Goal: Communication & Community: Answer question/provide support

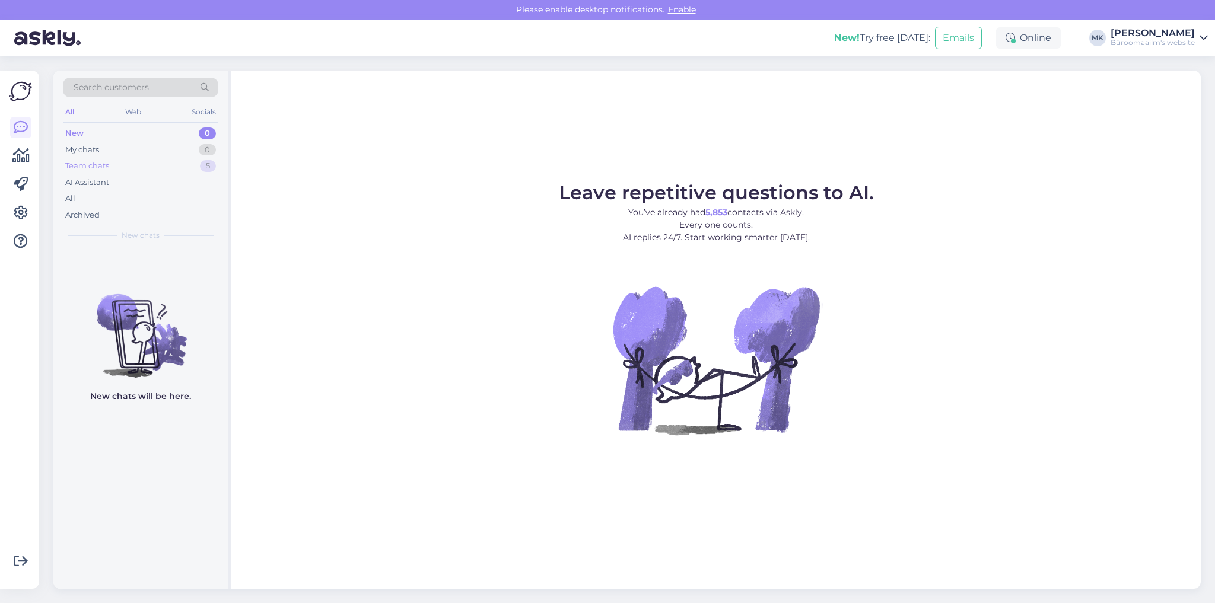
click at [100, 168] on div "Team chats" at bounding box center [87, 166] width 44 height 12
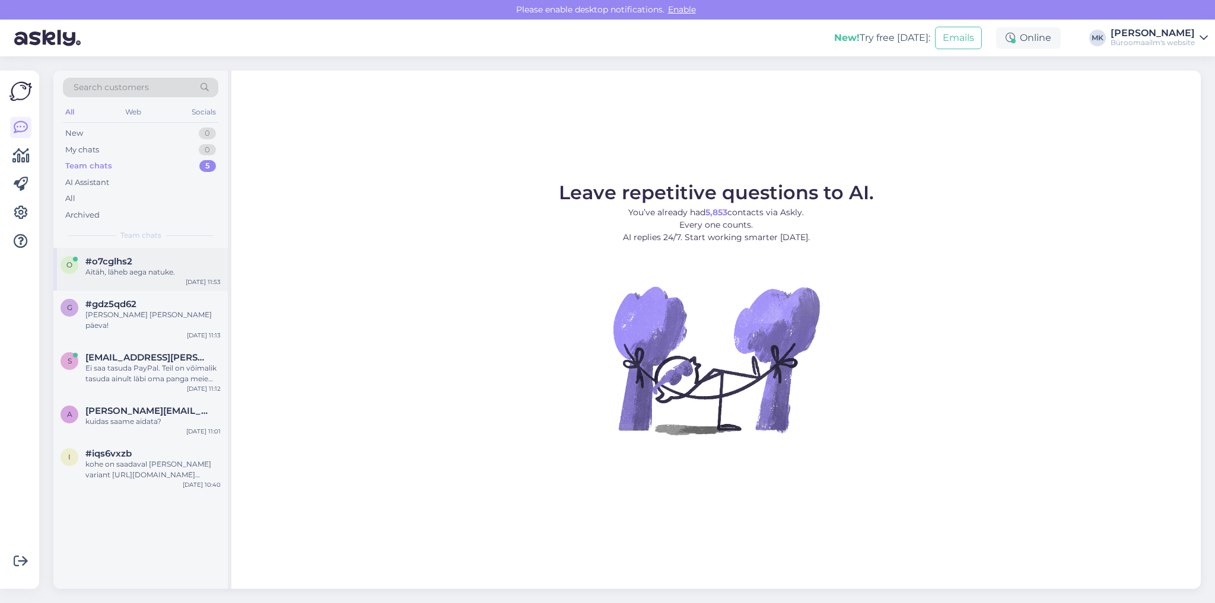
click at [177, 267] on div "Aitäh, läheb aega natuke." at bounding box center [152, 272] width 135 height 11
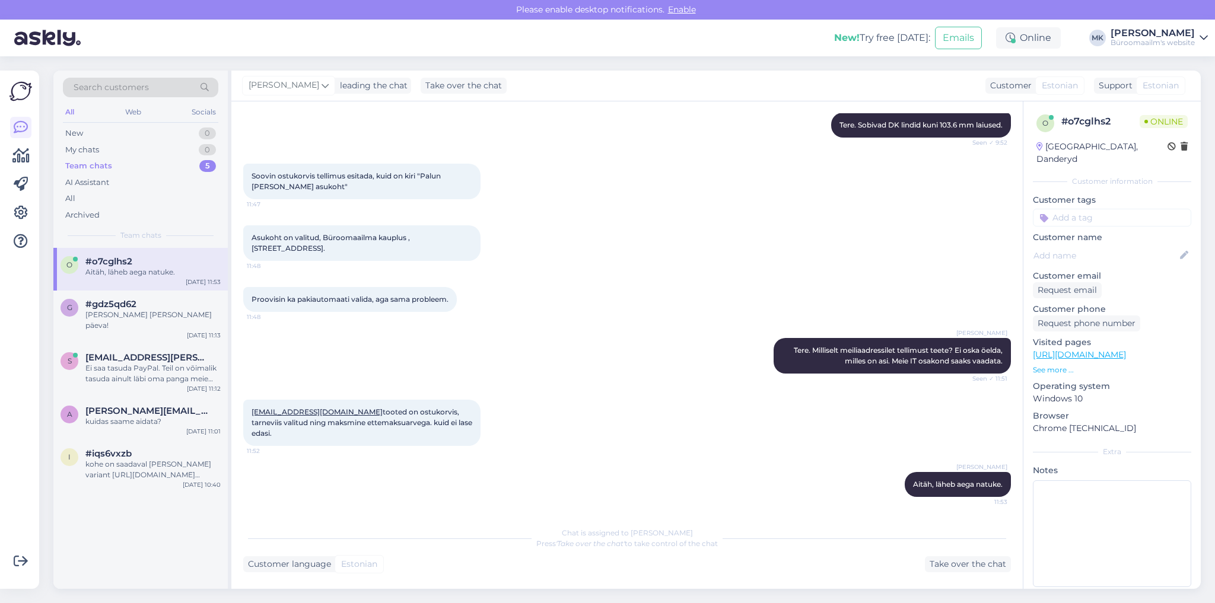
scroll to position [823, 0]
drag, startPoint x: 338, startPoint y: 403, endPoint x: 247, endPoint y: 393, distance: 92.0
click at [247, 400] on div "[EMAIL_ADDRESS][DOMAIN_NAME] tooted on ostukorvis, tarneviis valitud ning maksm…" at bounding box center [361, 423] width 237 height 46
copy link "[EMAIL_ADDRESS][DOMAIN_NAME]"
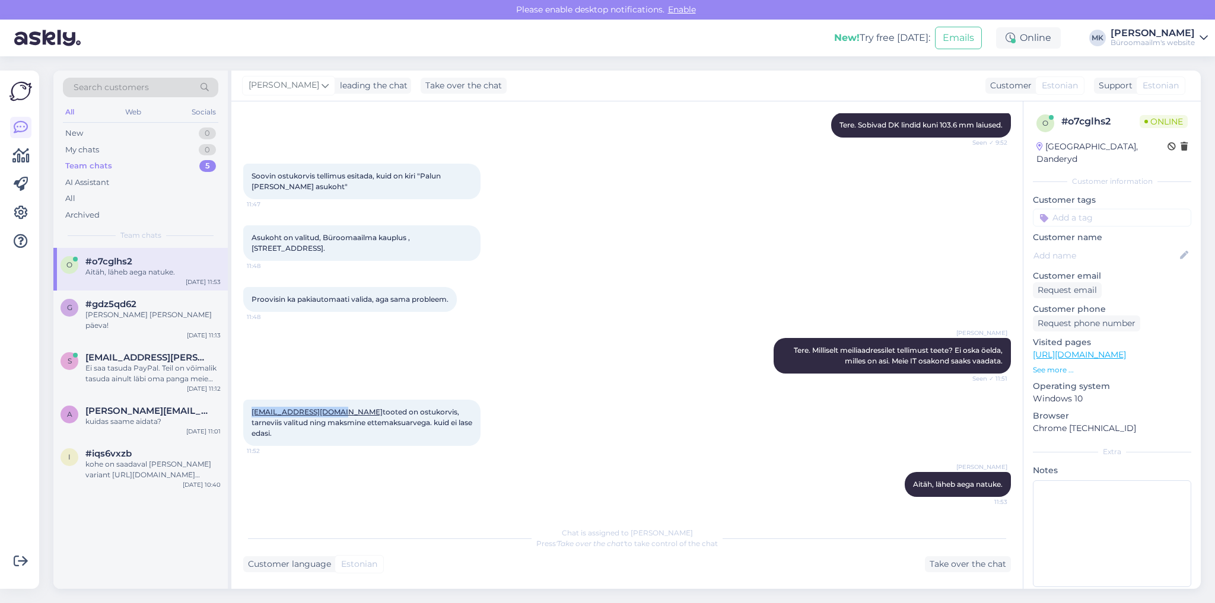
click at [664, 467] on div "[PERSON_NAME] Aitäh, läheb aega natuke. 11:53" at bounding box center [627, 484] width 768 height 51
click at [960, 565] on div "Take over the chat" at bounding box center [968, 564] width 86 height 16
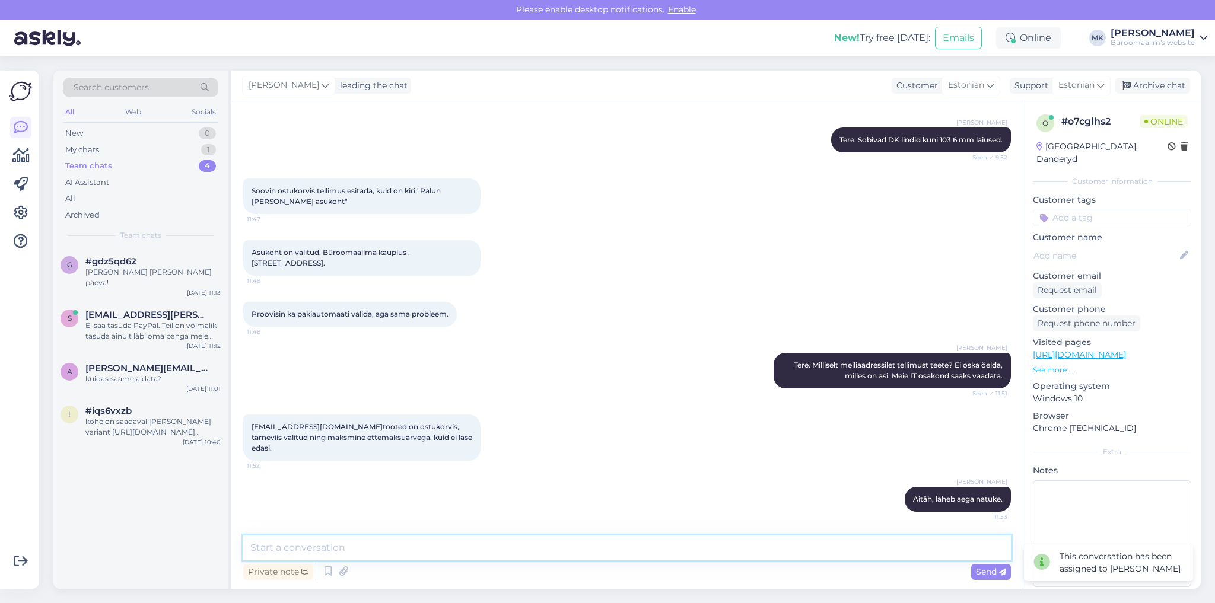
click at [348, 549] on textarea at bounding box center [627, 548] width 768 height 25
type textarea "kas kauplus on valitud? hetkel paistab, nagu kauplus oleks valimata"
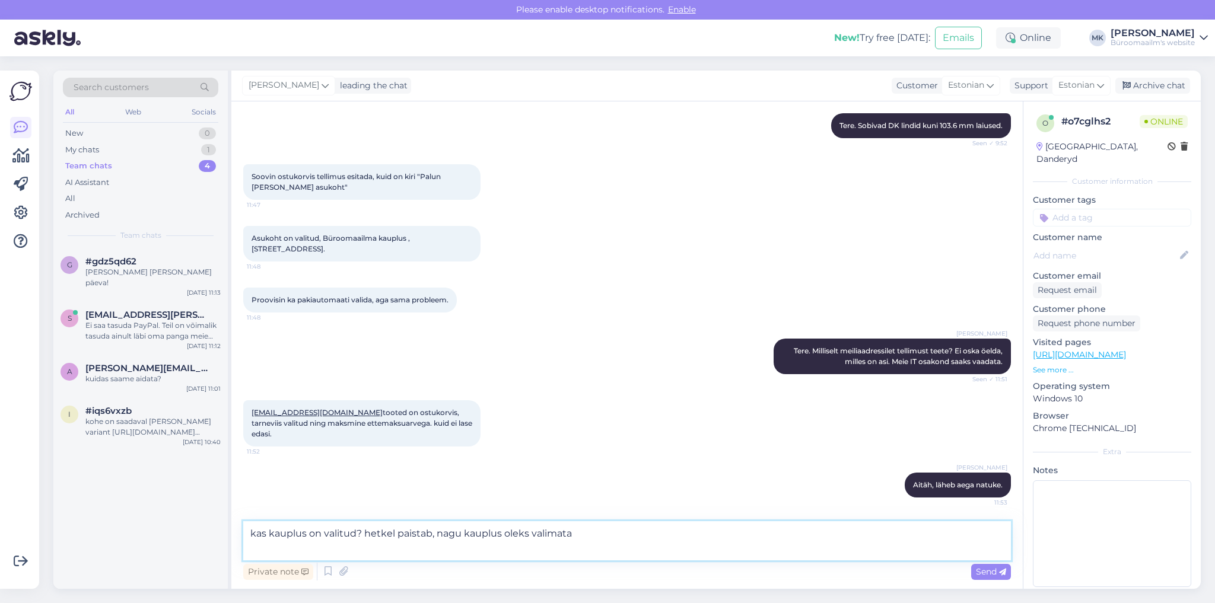
paste textarea
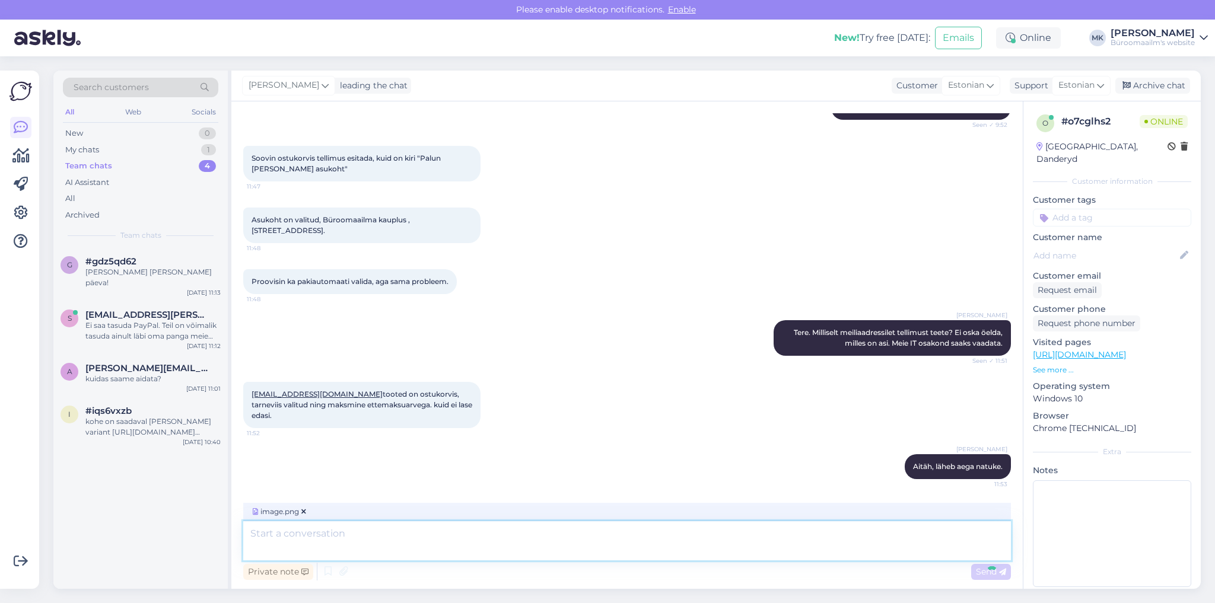
scroll to position [944, 0]
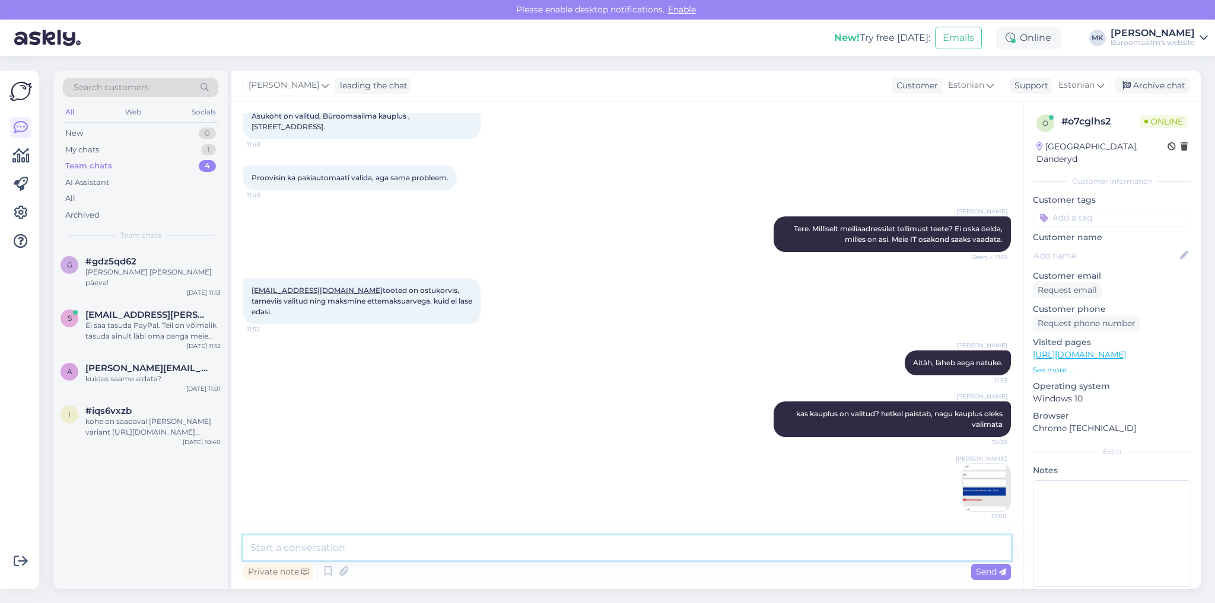
click at [306, 546] on textarea at bounding box center [627, 548] width 768 height 25
type textarea "Proo"
click at [453, 481] on div "[PERSON_NAME] kas kauplus on valitud? hetkel paistab, nagu kauplus oleks valima…" at bounding box center [627, 457] width 768 height 136
drag, startPoint x: 293, startPoint y: 554, endPoint x: 314, endPoint y: 555, distance: 20.8
click at [294, 554] on textarea at bounding box center [627, 548] width 768 height 25
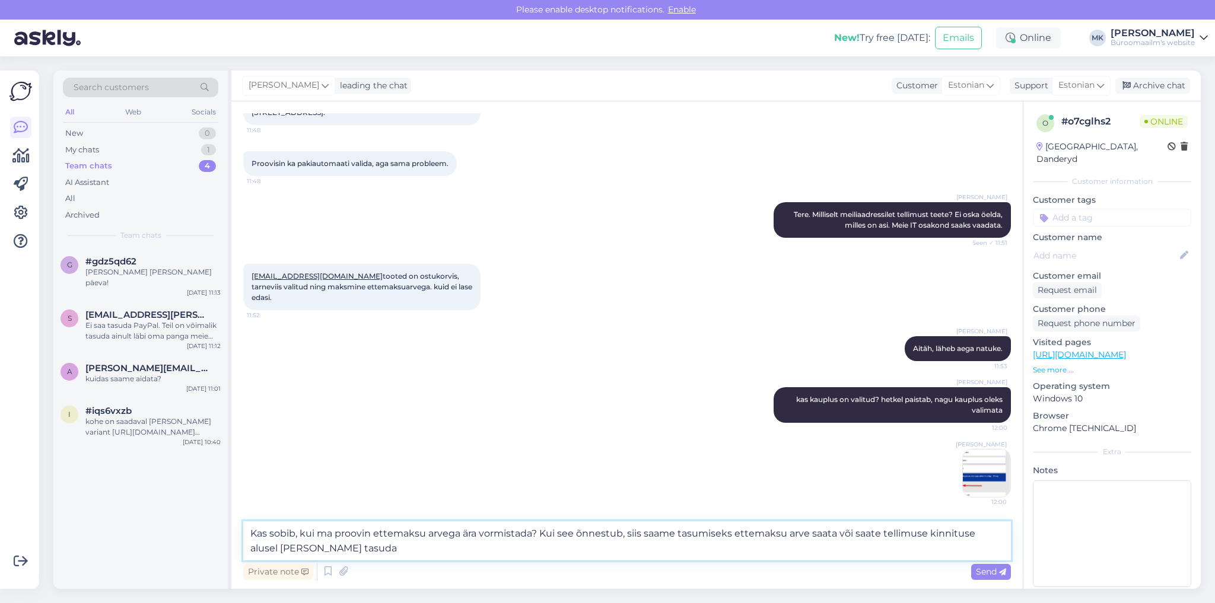
type textarea "Kas sobib, kui ma proovin ettemaksu arvega ära vormistada? Kui see õnnestub, si…"
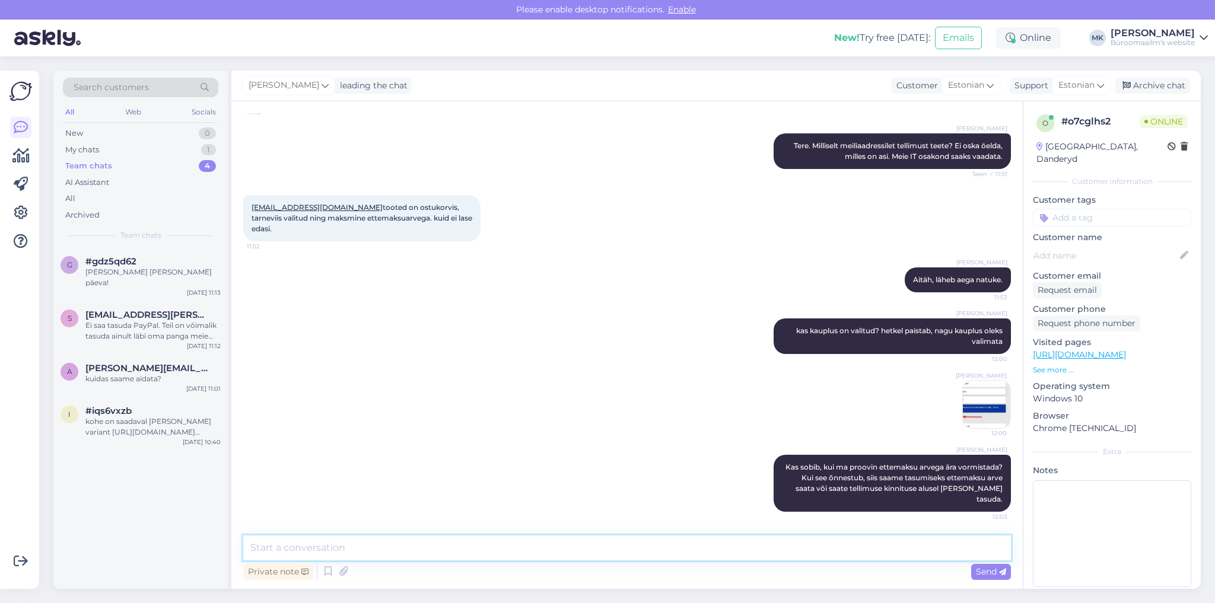
scroll to position [1028, 0]
click at [484, 335] on div "[PERSON_NAME] kas kauplus on valitud? hetkel paistab, nagu kauplus oleks valima…" at bounding box center [627, 374] width 768 height 136
click at [539, 416] on div "[PERSON_NAME] kas kauplus on valitud? hetkel paistab, nagu kauplus oleks valima…" at bounding box center [627, 374] width 768 height 136
click at [287, 545] on textarea at bounding box center [627, 548] width 768 height 25
type textarea "K"
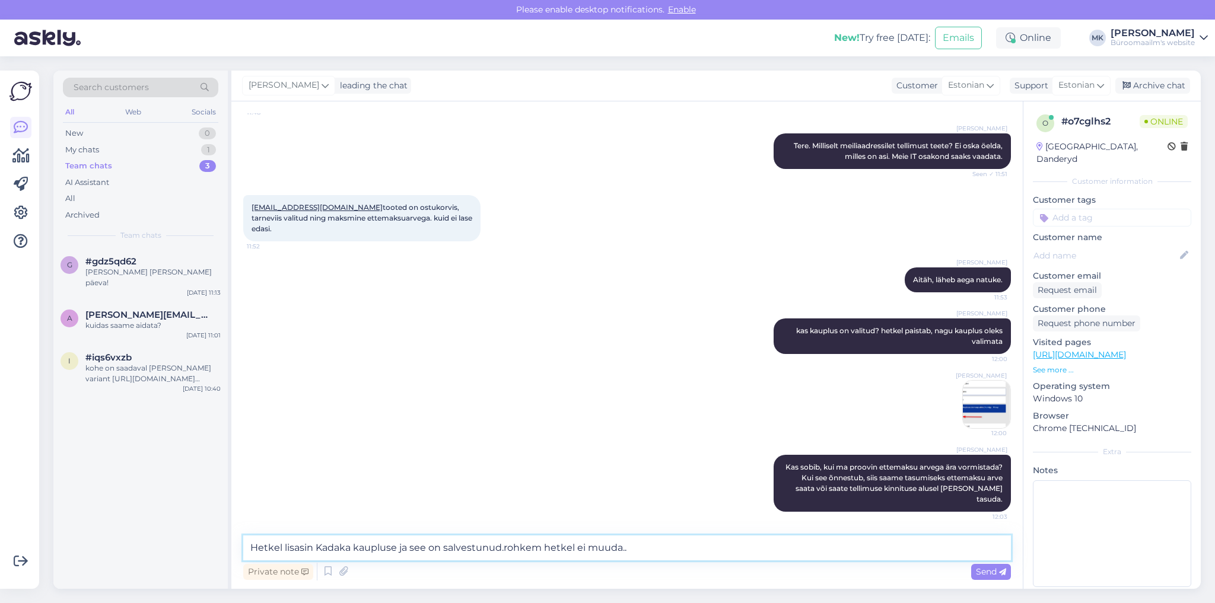
type textarea "Hetkel lisasin Kadaka kaupluse ja see on salvestunud.rohkem hetkel ei muuda.."
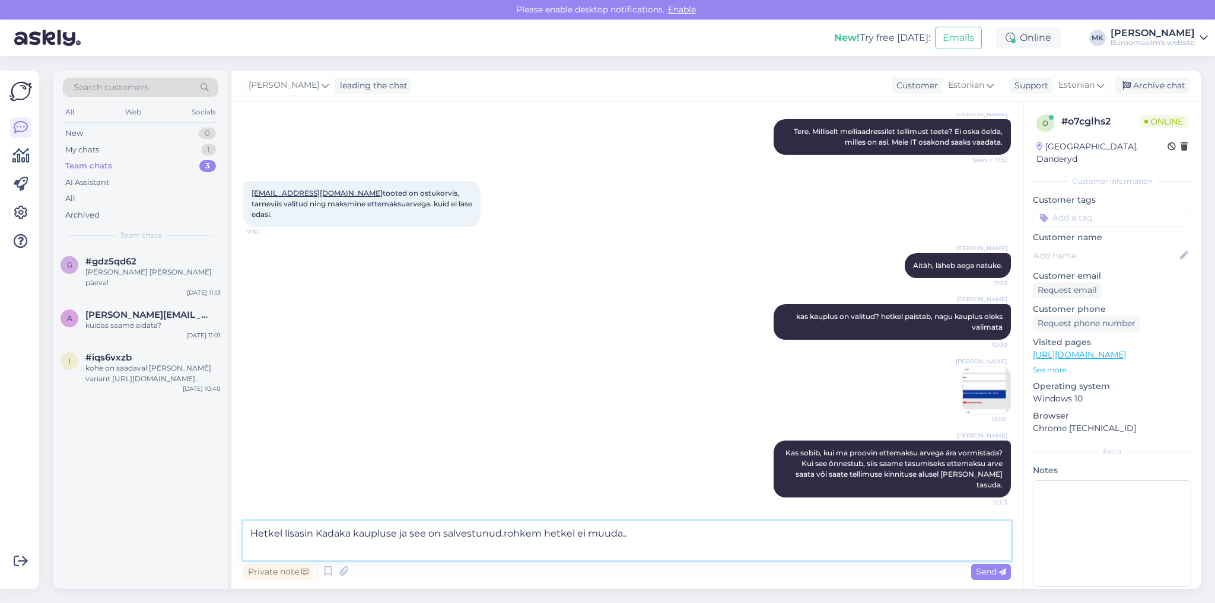
paste textarea
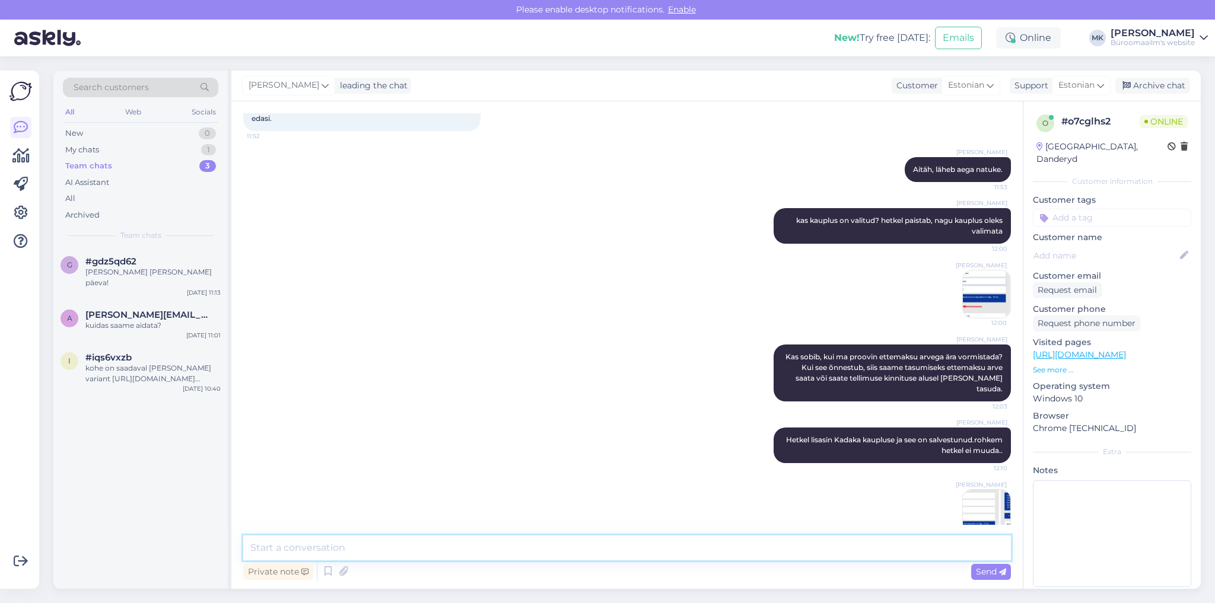
scroll to position [1163, 0]
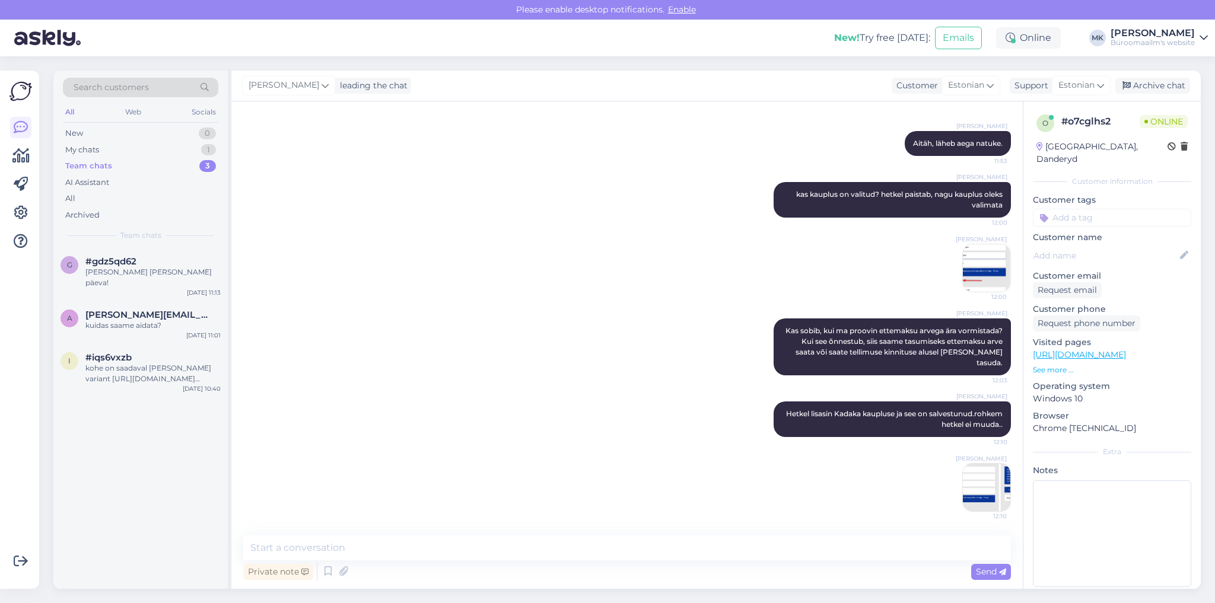
click at [593, 377] on div "[PERSON_NAME] Kas sobib, kui ma proovin ettemaksu arvega ära vormistada? Kui se…" at bounding box center [627, 347] width 768 height 83
